Goal: Information Seeking & Learning: Understand process/instructions

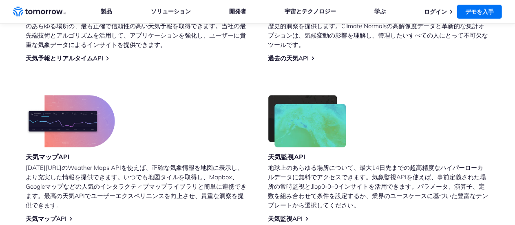
scroll to position [408, 0]
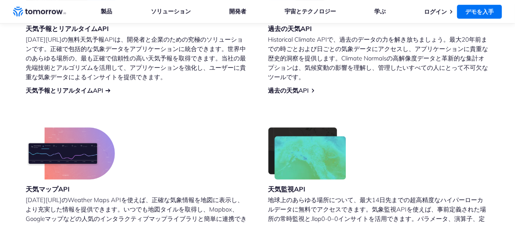
click at [80, 90] on font "天気予報とリアルタイムAPI" at bounding box center [65, 91] width 78 height 8
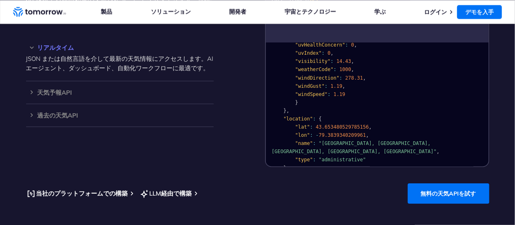
scroll to position [163, 0]
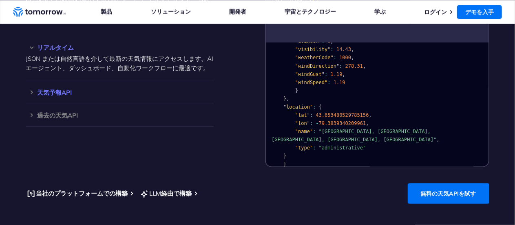
click at [61, 104] on div "天気予報API Access ultra-accurate, hyperlocal data up to 14 days in the future for …" at bounding box center [120, 92] width 188 height 23
click at [43, 96] on font "天気予報API" at bounding box center [55, 93] width 35 height 8
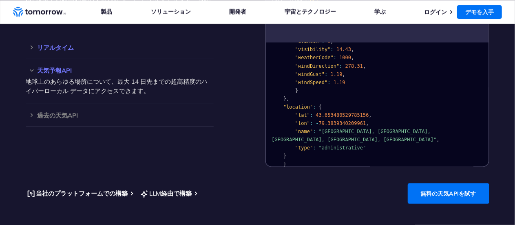
click at [40, 59] on div "リアルタイム JSON または自然言語を介して最新の天気情報にアクセスします。AI エージェント、ダッシュボード、自動化ワークフローに最適です。" at bounding box center [120, 47] width 188 height 23
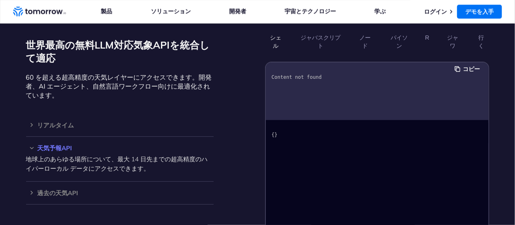
scroll to position [694, 0]
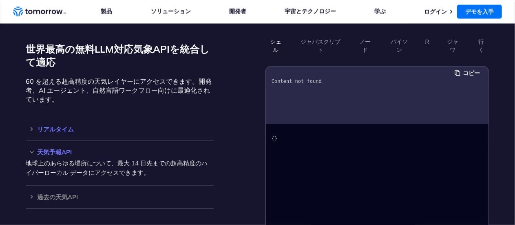
click at [49, 133] on font "リアルタイム" at bounding box center [56, 129] width 37 height 8
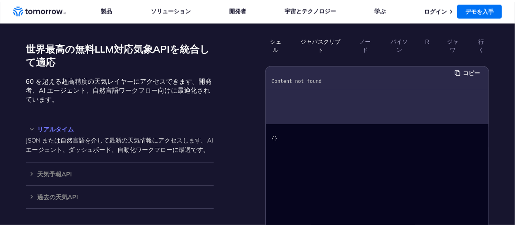
click at [340, 46] on font "ジャバスクリプト" at bounding box center [320, 45] width 40 height 15
click at [375, 49] on button "ノード" at bounding box center [366, 46] width 22 height 22
click at [282, 51] on font "シェル" at bounding box center [275, 45] width 11 height 15
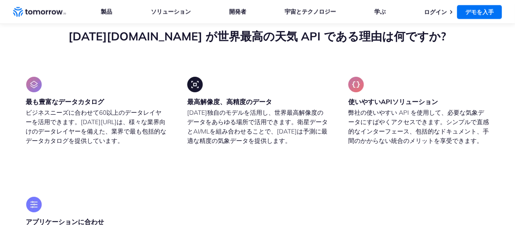
scroll to position [2408, 0]
